Goal: Task Accomplishment & Management: Use online tool/utility

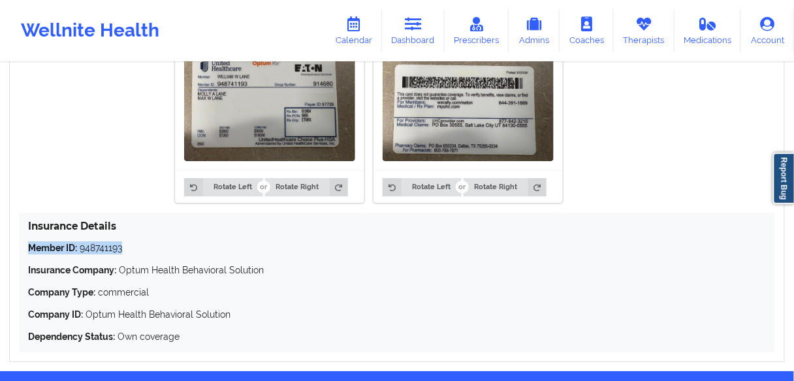
drag, startPoint x: 133, startPoint y: 251, endPoint x: 12, endPoint y: 246, distance: 121.6
click at [12, 246] on div "Insurance Information Edit Rotate Left Rotate Right Rotate Left Rotate Right In…" at bounding box center [397, 178] width 776 height 372
copy p "Member ID: 948741193"
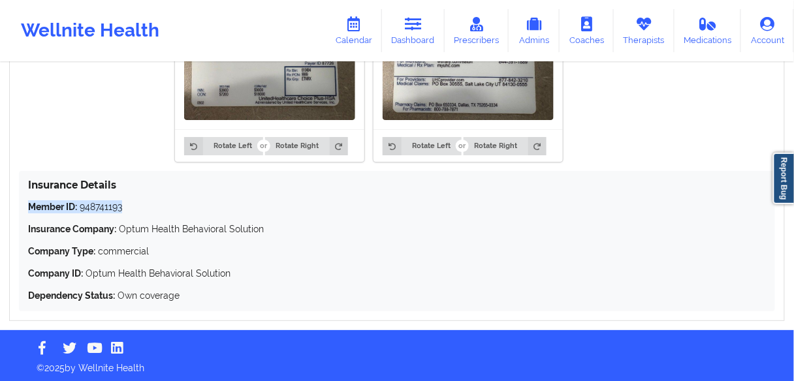
scroll to position [985, 0]
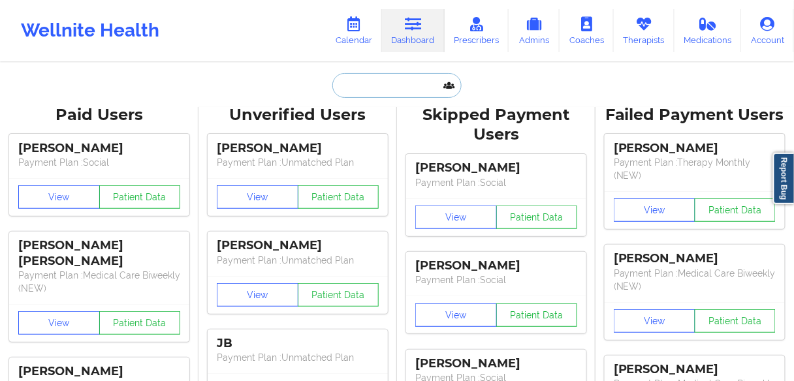
click at [396, 93] on input "text" at bounding box center [396, 85] width 129 height 25
paste input "Abbigail Kime"
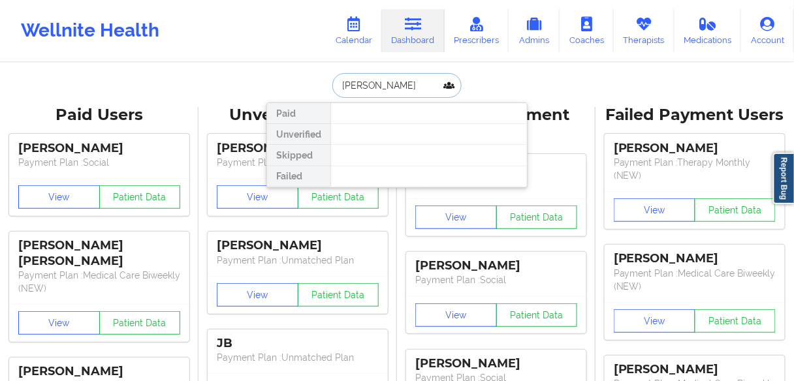
drag, startPoint x: 377, startPoint y: 84, endPoint x: 315, endPoint y: 78, distance: 61.7
click at [315, 78] on div "Abbigail Kime Paid Unverified Skipped Failed" at bounding box center [396, 85] width 261 height 25
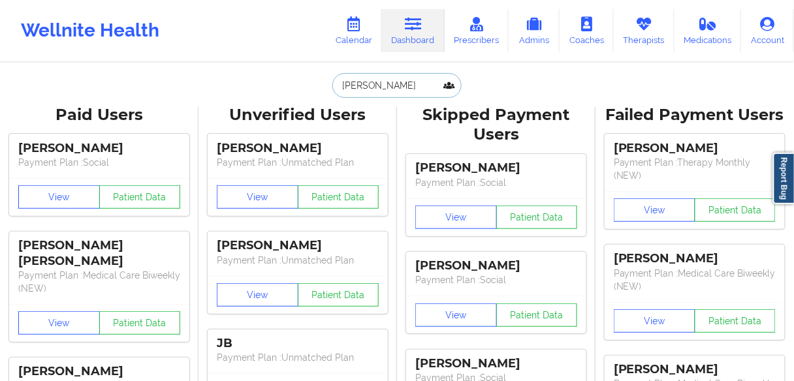
type input "Kime"
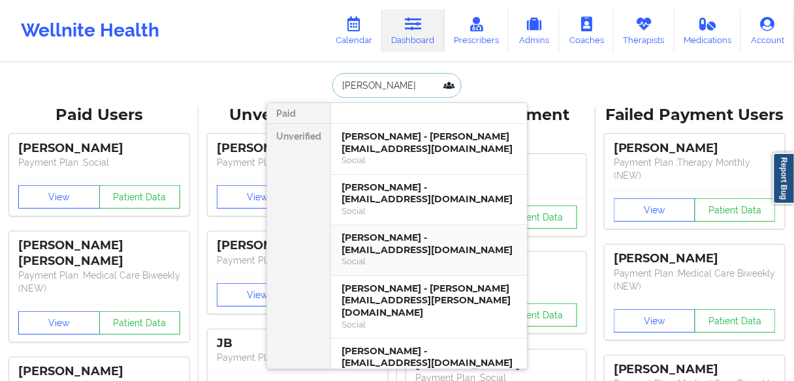
click at [398, 243] on div "Abbigail B Kime - abbigailkime@gmail.com" at bounding box center [429, 244] width 175 height 24
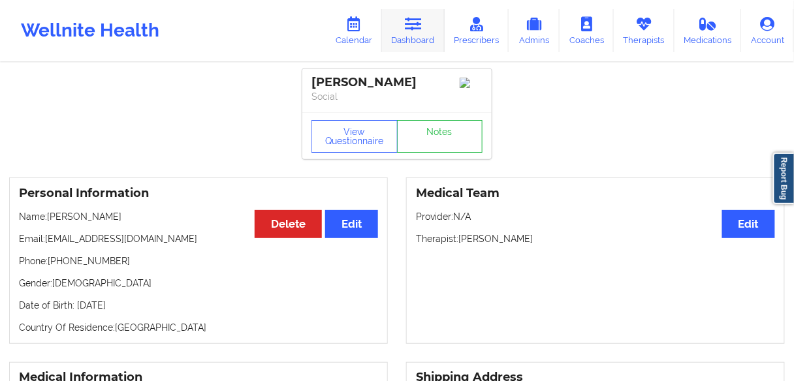
click at [415, 27] on icon at bounding box center [413, 24] width 17 height 14
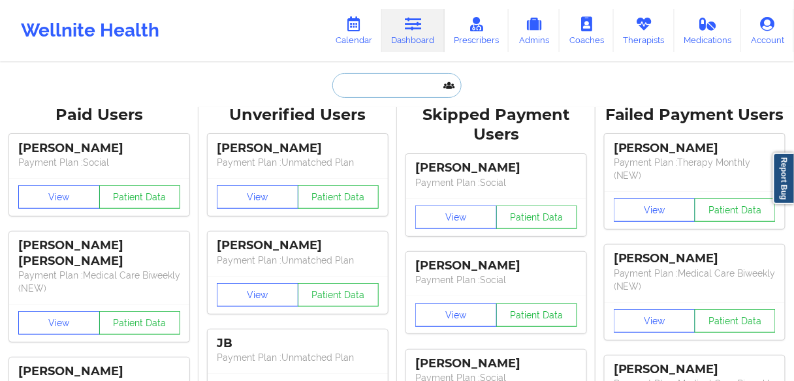
click at [392, 88] on input "text" at bounding box center [396, 85] width 129 height 25
paste input "GAGANDEEP SINGH"
type input "GAGANDEEP SINGH"
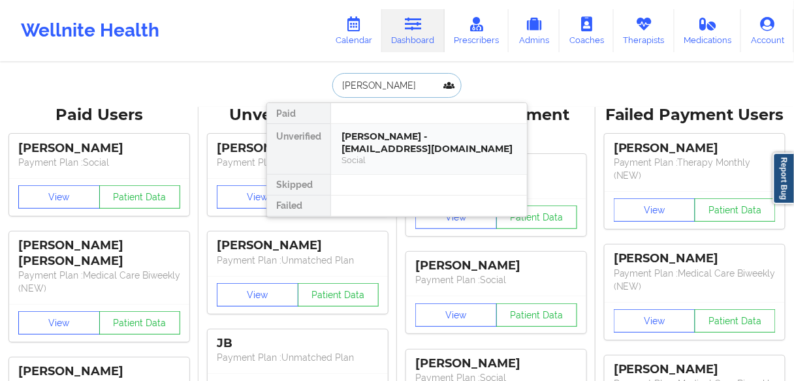
click at [377, 150] on div "Gagandeep Singh - gsing026@gmail.com" at bounding box center [429, 143] width 175 height 24
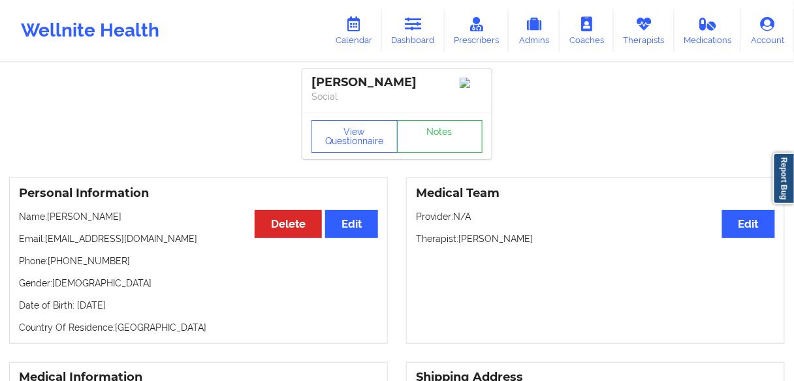
drag, startPoint x: 552, startPoint y: 240, endPoint x: 462, endPoint y: 240, distance: 90.1
click at [462, 240] on p "Therapist: Michelle Marie Garcia" at bounding box center [595, 238] width 359 height 13
copy p "Michelle Marie Garcia"
click at [349, 34] on link "Calendar" at bounding box center [354, 30] width 56 height 43
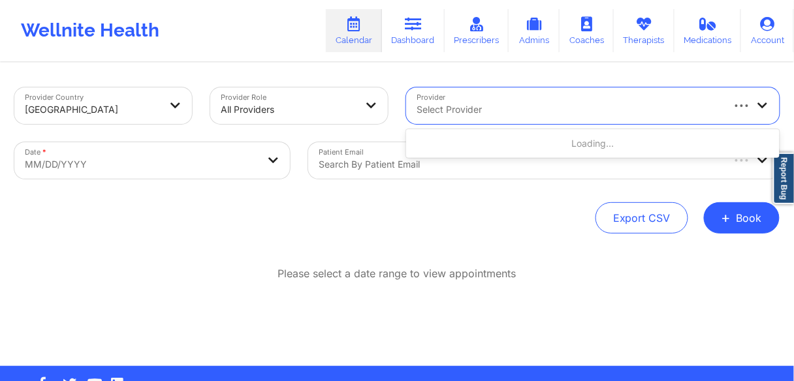
click at [462, 109] on div at bounding box center [569, 110] width 304 height 16
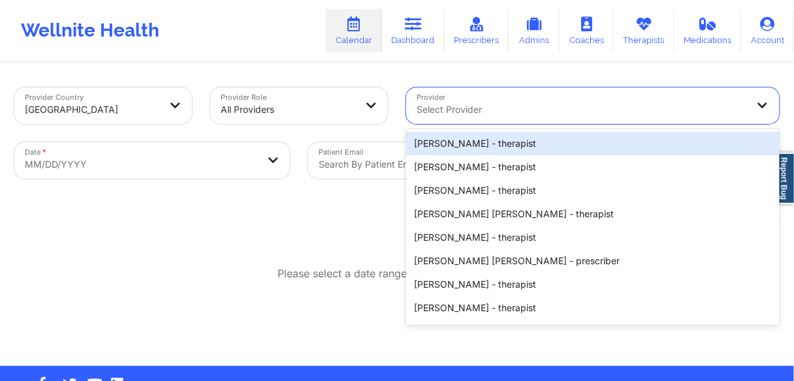
paste input "Michelle Marie Garcia"
type input "Michelle Marie Garcia"
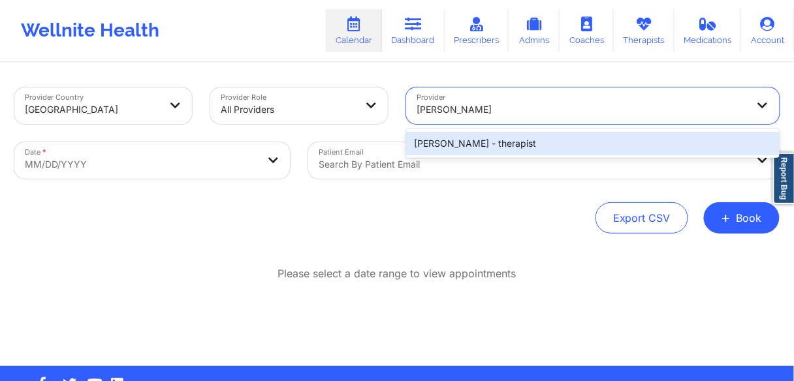
click at [469, 145] on div "Michelle Marie Garcia - therapist" at bounding box center [593, 144] width 374 height 24
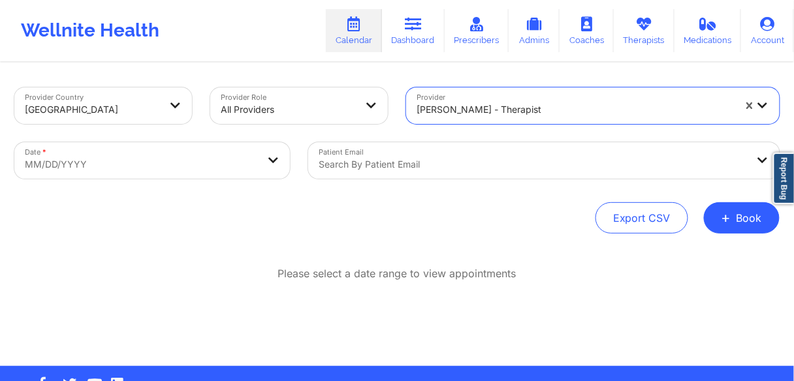
select select "2025-8"
select select "2025-9"
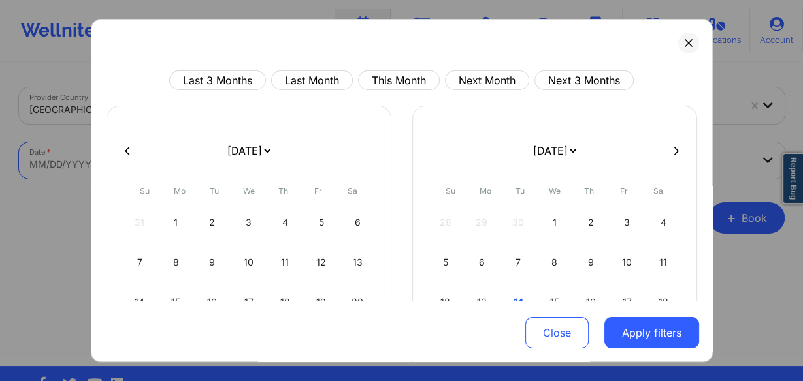
click at [181, 173] on body "Wellnite Health Calendar Dashboard Prescribers Admins Coaches Therapists Medica…" at bounding box center [401, 190] width 803 height 381
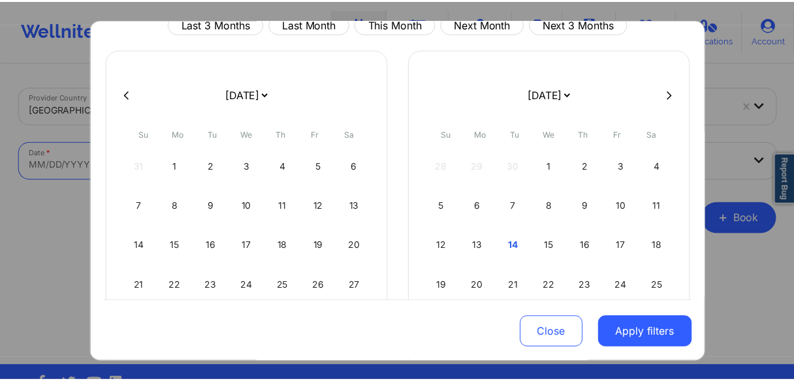
scroll to position [138, 0]
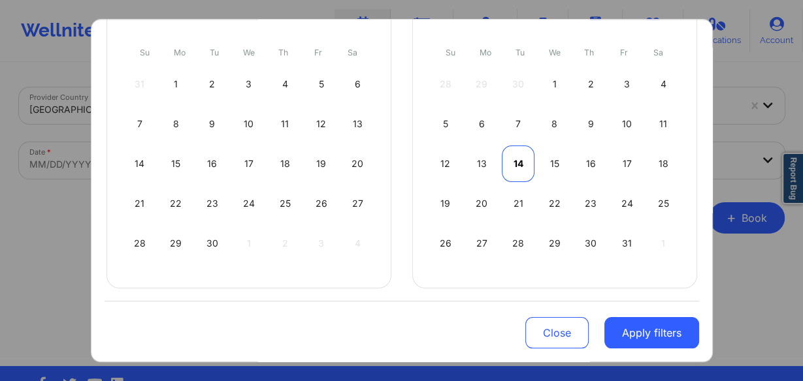
click at [507, 165] on div "14" at bounding box center [518, 164] width 33 height 37
select select "2025-9"
select select "2025-10"
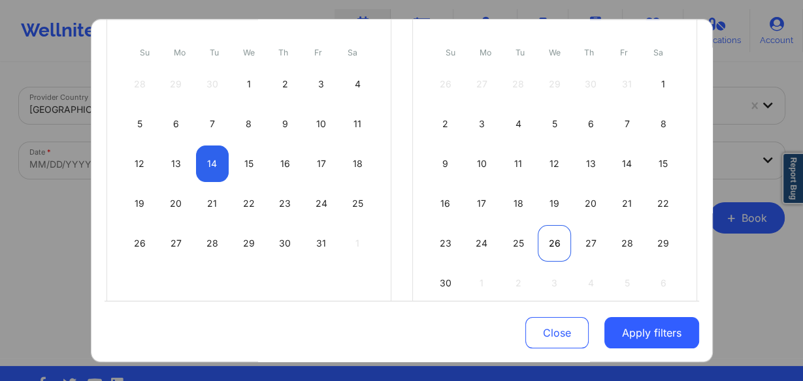
select select "2025-9"
select select "2025-10"
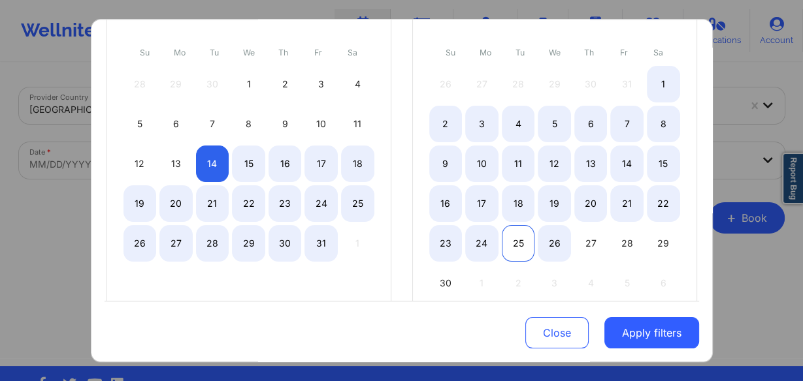
select select "2025-9"
select select "2025-10"
click at [519, 246] on div "25" at bounding box center [518, 243] width 33 height 37
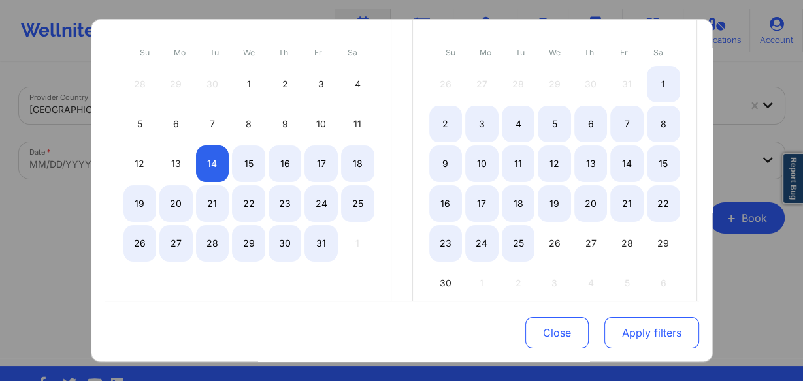
select select "2025-9"
select select "2025-10"
click at [641, 327] on button "Apply filters" at bounding box center [651, 332] width 95 height 31
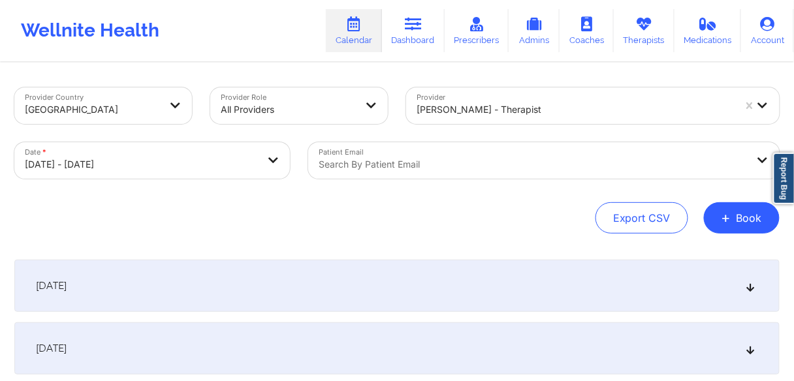
click at [142, 287] on div "October 14, 2025" at bounding box center [396, 286] width 765 height 52
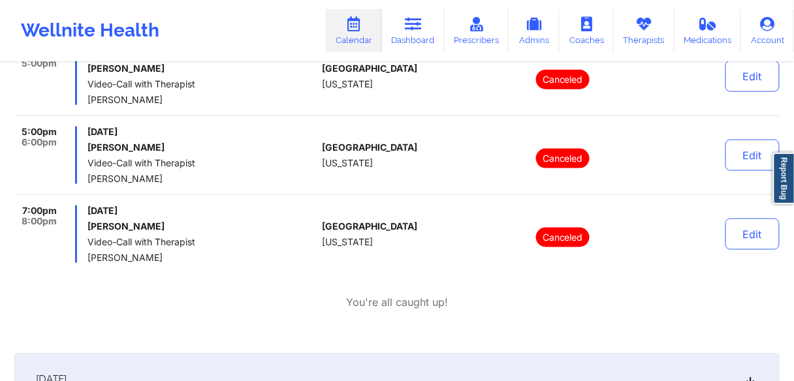
scroll to position [366, 0]
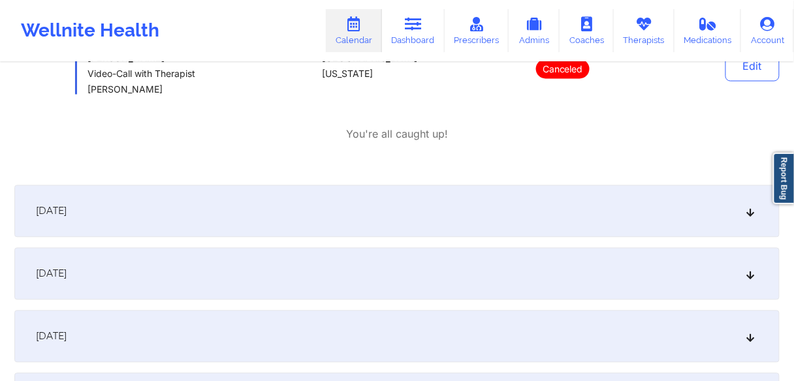
click at [121, 212] on div "October 15, 2025" at bounding box center [396, 211] width 765 height 52
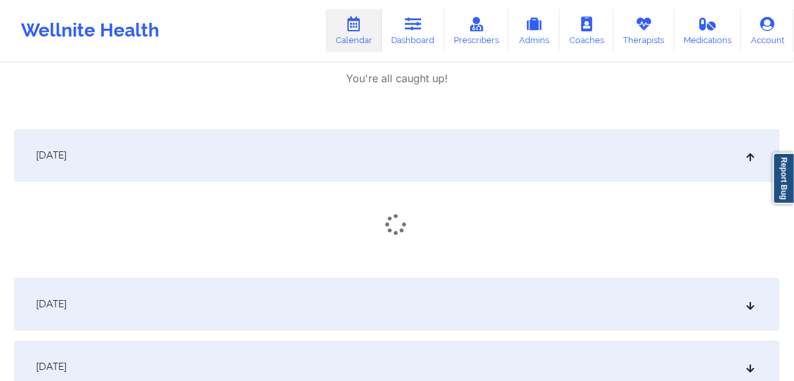
scroll to position [679, 0]
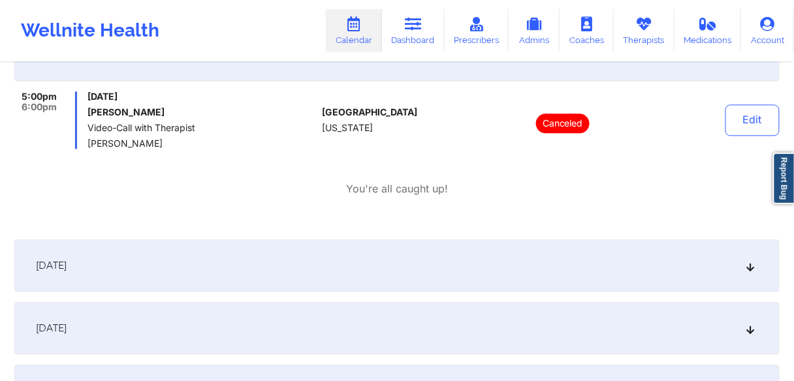
click at [152, 265] on div "October 16, 2025" at bounding box center [396, 266] width 765 height 52
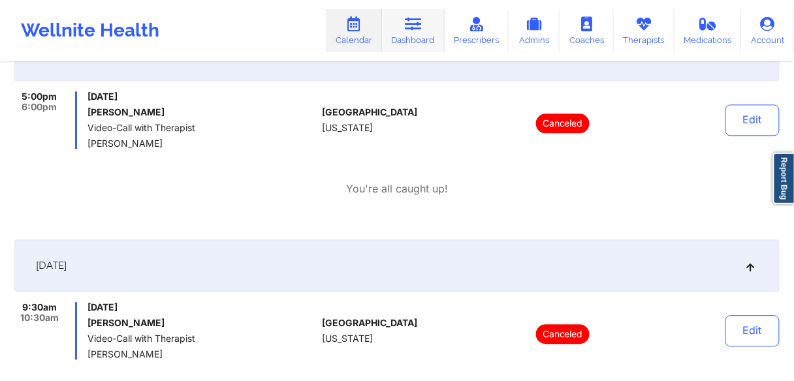
click at [412, 34] on link "Dashboard" at bounding box center [413, 30] width 63 height 43
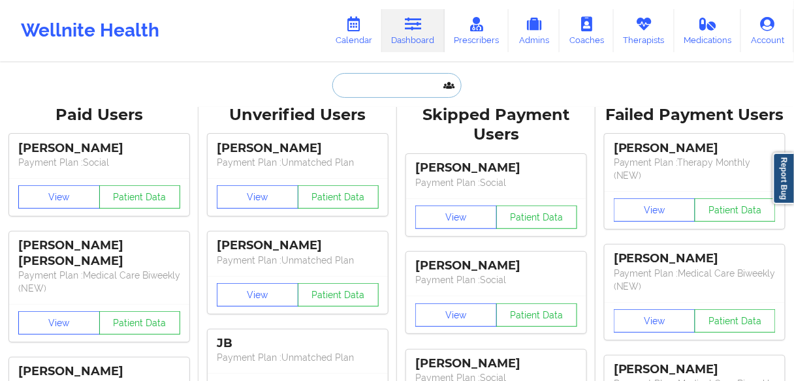
click at [372, 91] on input "text" at bounding box center [396, 85] width 129 height 25
paste input "DEANNA PROCTOR"
type input "DEANNA PROCTOR"
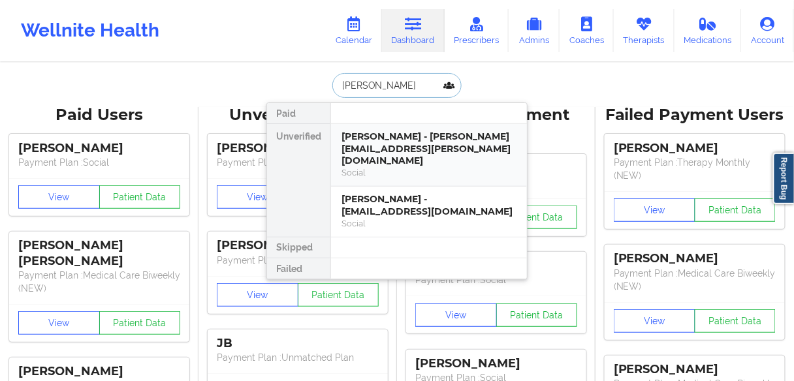
click at [368, 152] on div "Deanna Proctor - deanna.proctor@theacsa.org" at bounding box center [429, 149] width 175 height 37
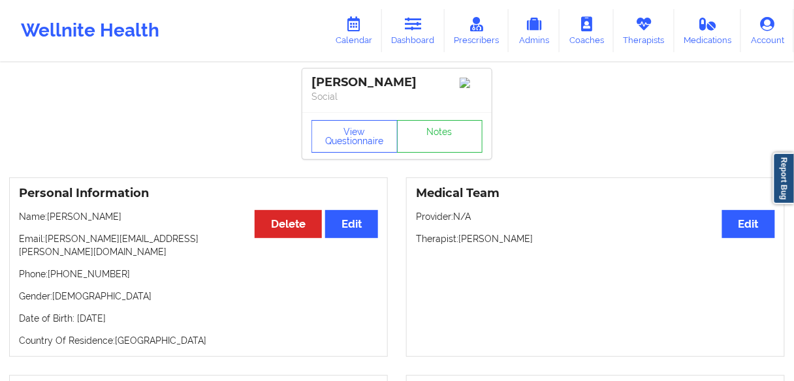
drag, startPoint x: 552, startPoint y: 241, endPoint x: 460, endPoint y: 242, distance: 92.1
click at [460, 242] on p "Therapist: Antoinette Woods" at bounding box center [595, 238] width 359 height 13
copy p "Antoinette Woods"
click at [382, 34] on link "Calendar" at bounding box center [354, 30] width 56 height 43
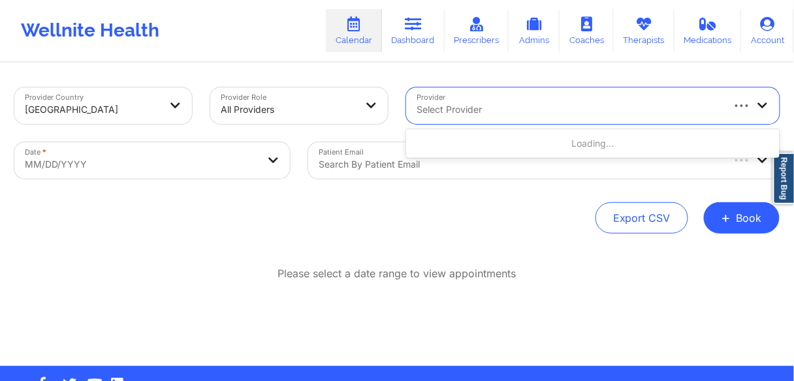
click at [467, 112] on div at bounding box center [569, 110] width 304 height 16
paste input "Antoinette Woods"
type input "Antoinette Woods"
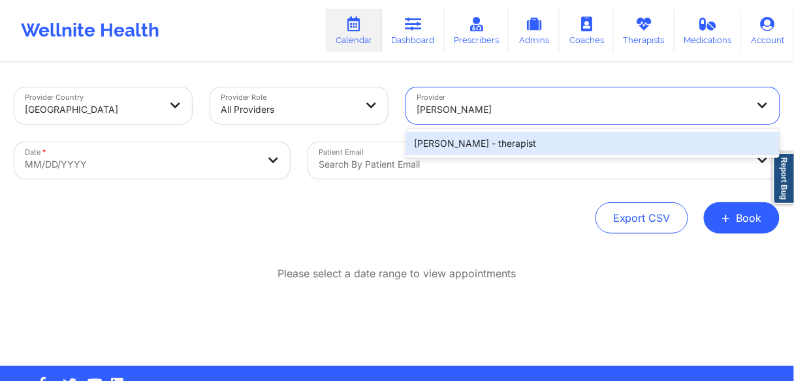
click at [463, 148] on div "Antoinette Woods - therapist" at bounding box center [593, 144] width 374 height 24
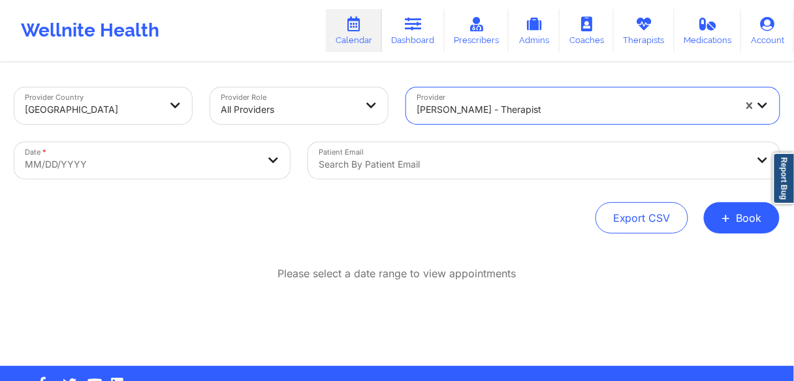
select select "2025-8"
select select "2025-9"
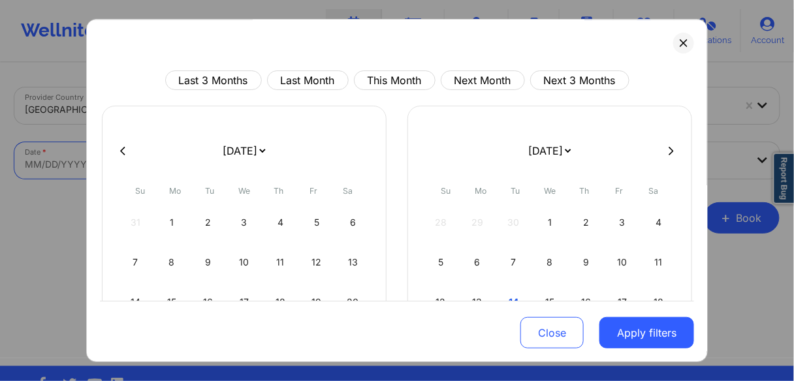
click at [206, 162] on body "Wellnite Health Calendar Dashboard Prescribers Admins Coaches Therapists Medica…" at bounding box center [397, 190] width 794 height 381
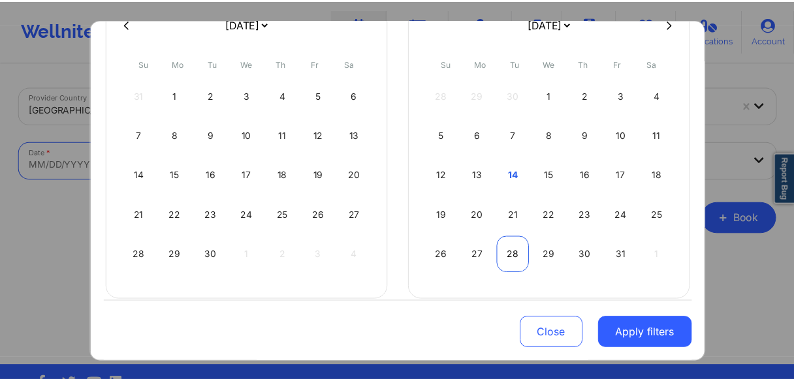
scroll to position [138, 0]
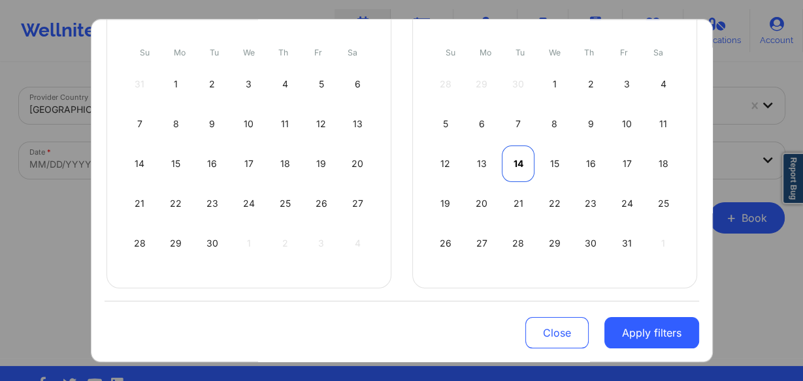
click at [517, 161] on div "14" at bounding box center [518, 164] width 33 height 37
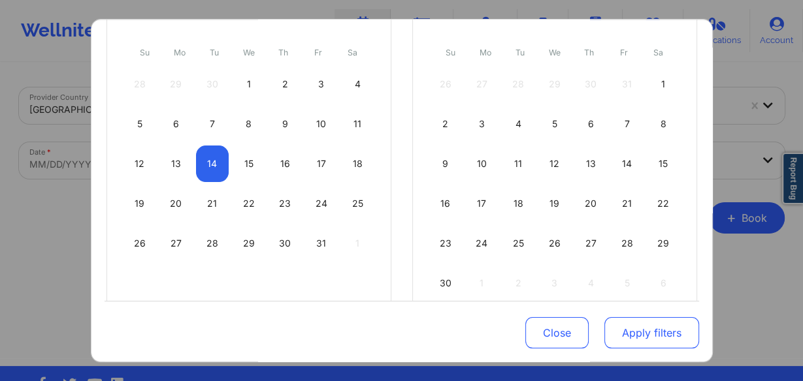
select select "2025-9"
select select "2025-10"
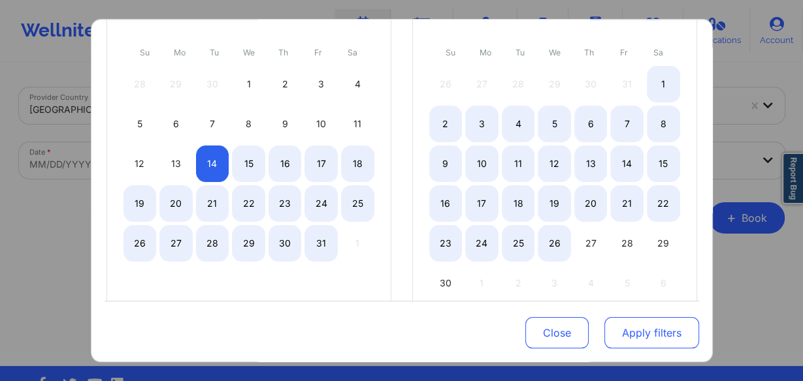
click at [637, 338] on button "Apply filters" at bounding box center [651, 332] width 95 height 31
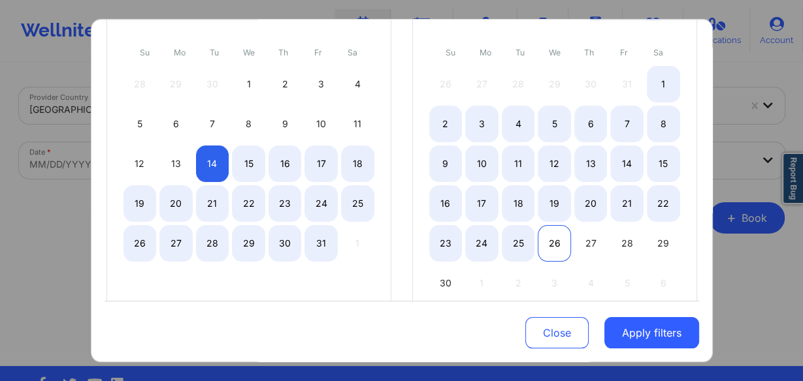
select select "2025-9"
select select "2025-10"
click at [543, 239] on div "26" at bounding box center [553, 243] width 33 height 37
select select "2025-9"
select select "2025-10"
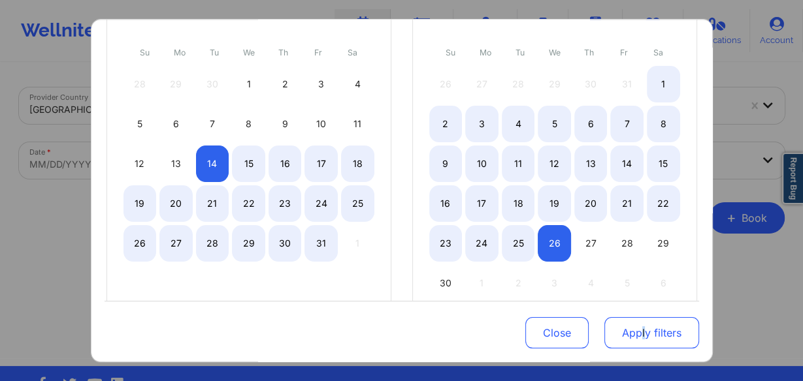
click at [637, 317] on div "Close Apply filters" at bounding box center [401, 331] width 594 height 61
click at [642, 325] on button "Apply filters" at bounding box center [651, 332] width 95 height 31
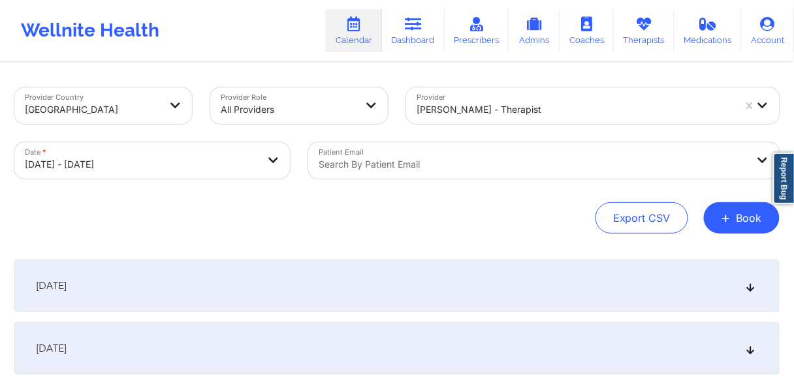
click at [125, 273] on div "October 14, 2025" at bounding box center [396, 286] width 765 height 52
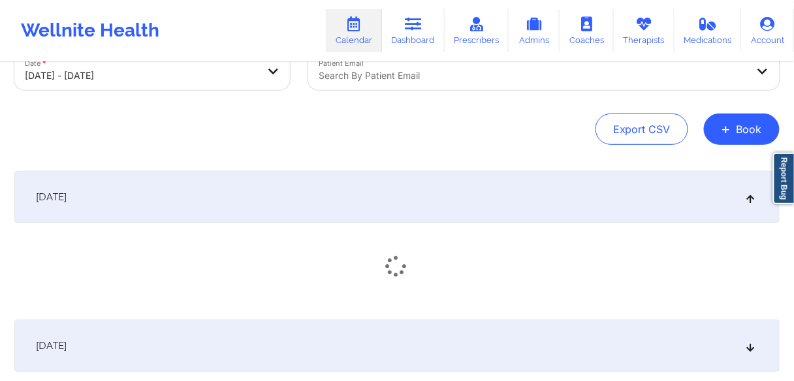
scroll to position [209, 0]
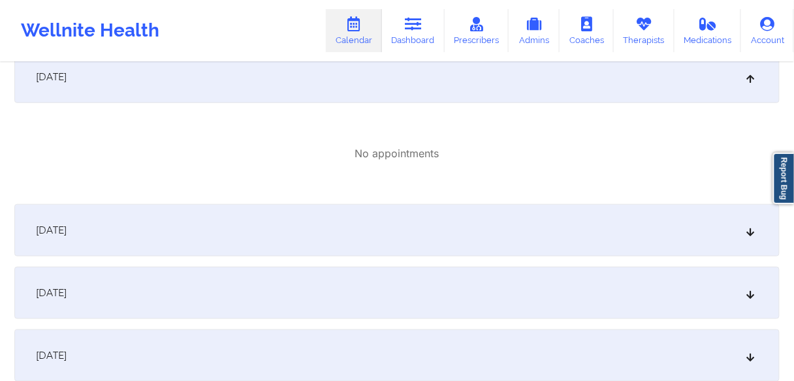
click at [144, 230] on div "October 15, 2025" at bounding box center [396, 230] width 765 height 52
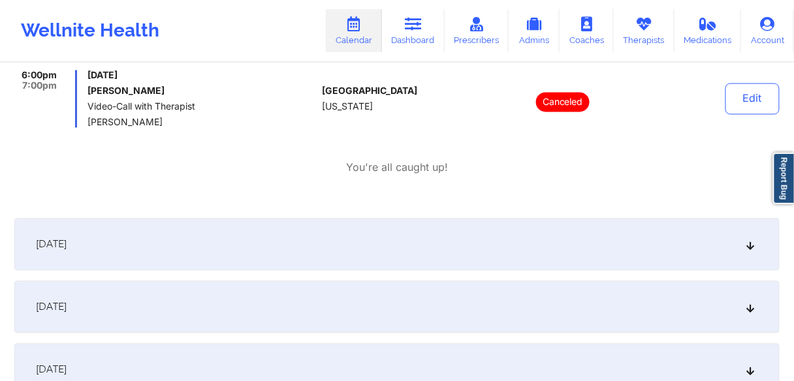
scroll to position [575, 0]
click at [159, 245] on div "October 16, 2025" at bounding box center [396, 244] width 765 height 52
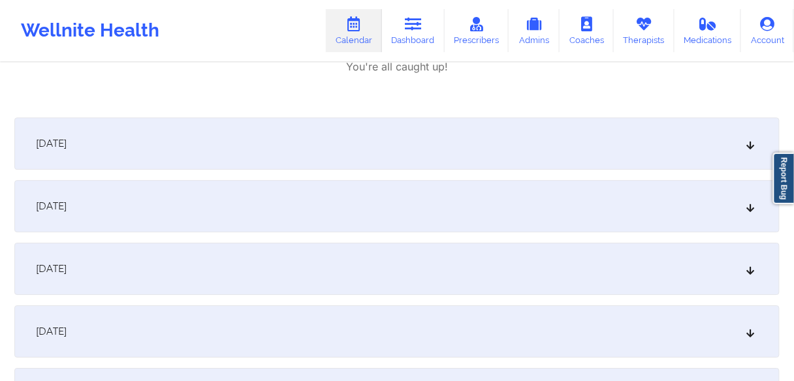
scroll to position [888, 0]
click at [408, 40] on link "Dashboard" at bounding box center [413, 30] width 63 height 43
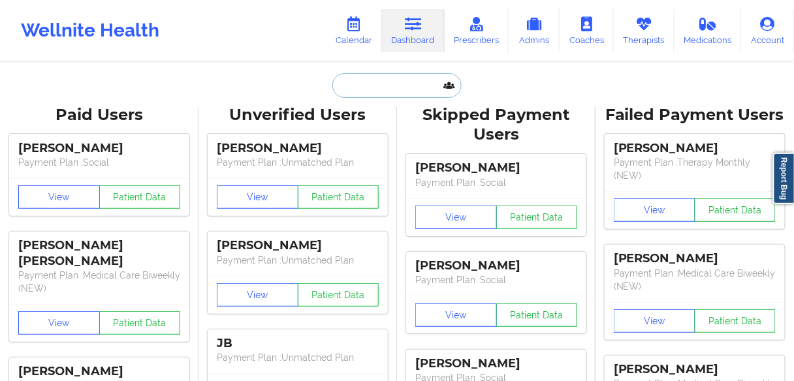
click at [377, 80] on input "text" at bounding box center [396, 85] width 129 height 25
paste input "JOSUA CANAS"
type input "JOSUA CANAS"
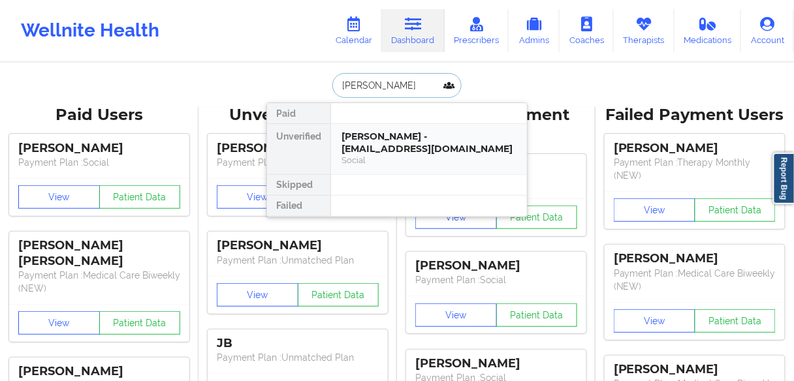
click at [377, 151] on div "Josua canas - sanschill669@gmail.com" at bounding box center [429, 143] width 175 height 24
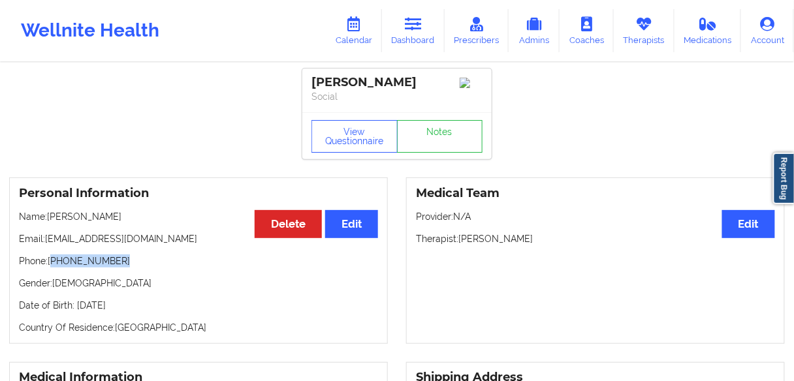
drag, startPoint x: 120, startPoint y: 265, endPoint x: 53, endPoint y: 265, distance: 66.6
click at [53, 265] on p "Phone: +1786-863-1003" at bounding box center [198, 261] width 359 height 13
copy p "1786-863-1003"
